Goal: Register for event/course

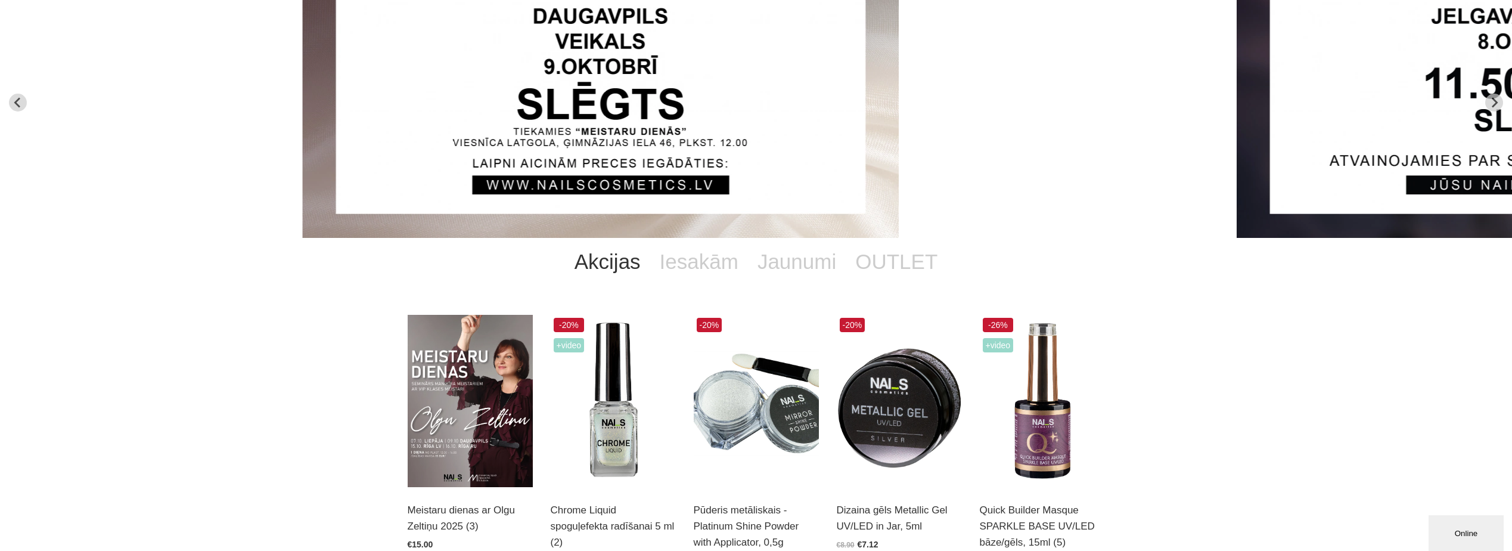
scroll to position [119, 0]
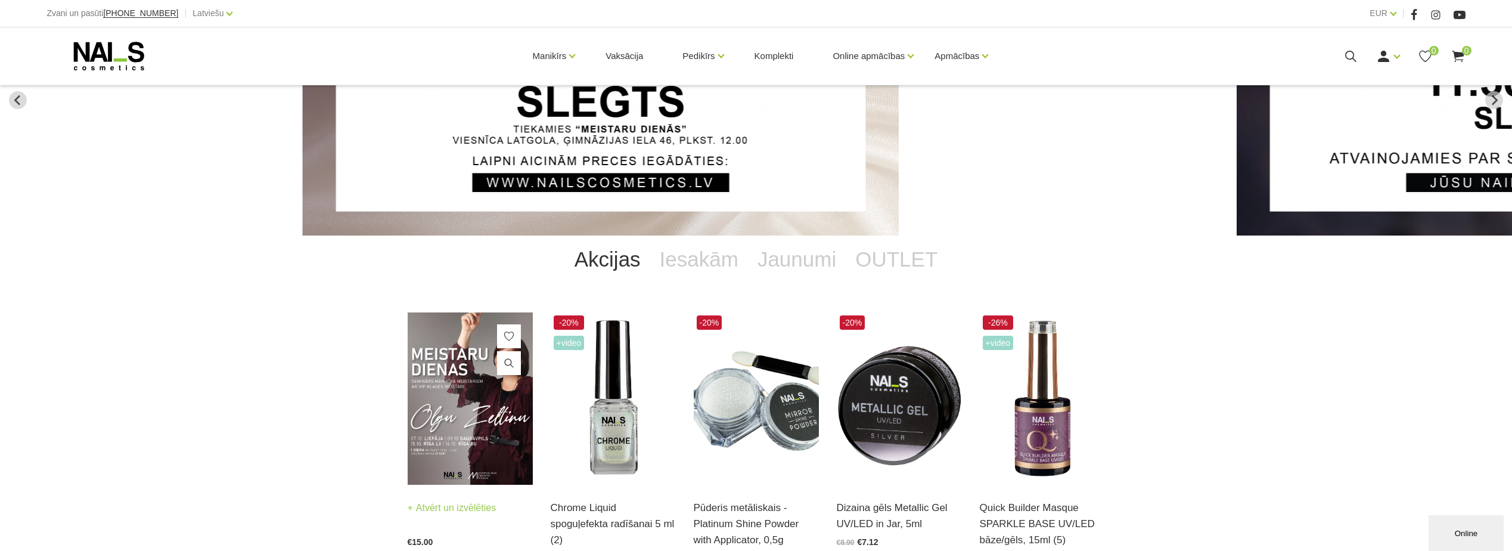
click at [460, 417] on img at bounding box center [470, 398] width 125 height 172
